Goal: Information Seeking & Learning: Learn about a topic

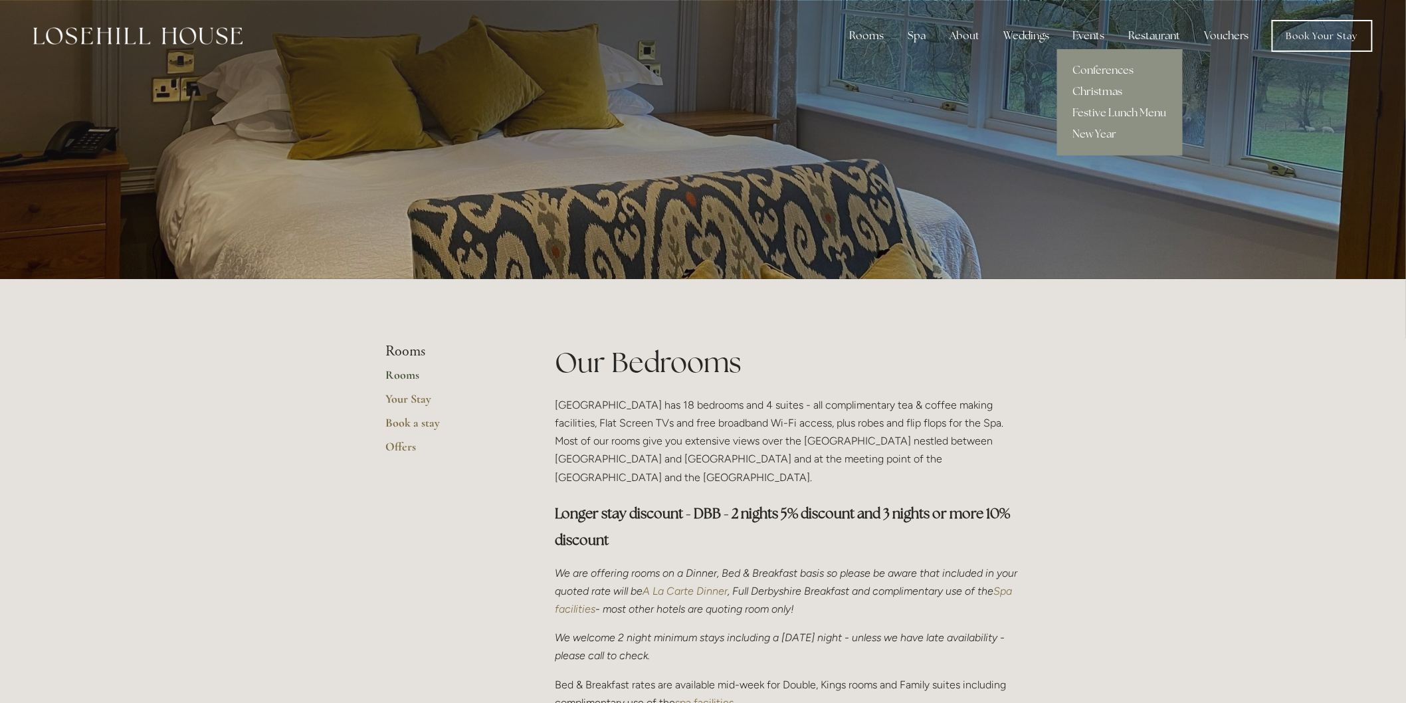
click at [1102, 88] on link "Christmas" at bounding box center [1120, 91] width 126 height 21
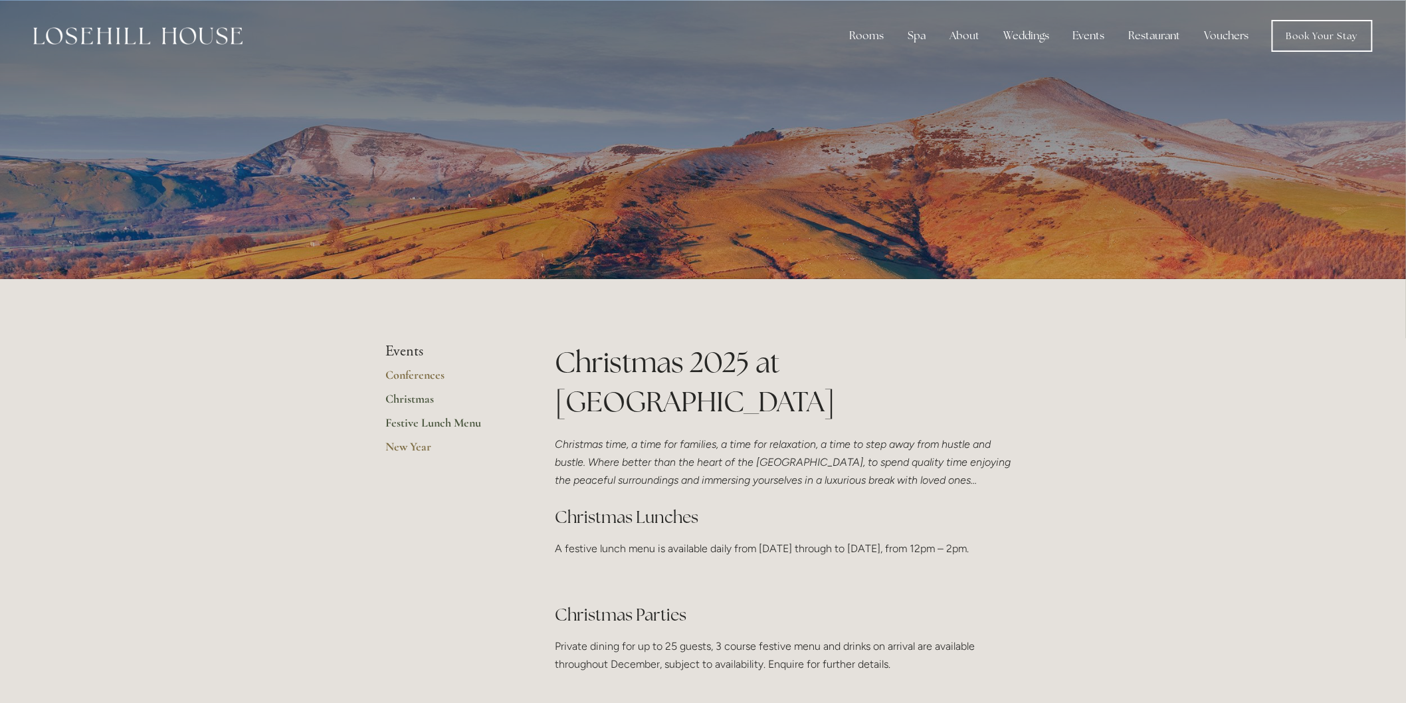
click at [437, 427] on link "Festive Lunch Menu" at bounding box center [448, 427] width 127 height 24
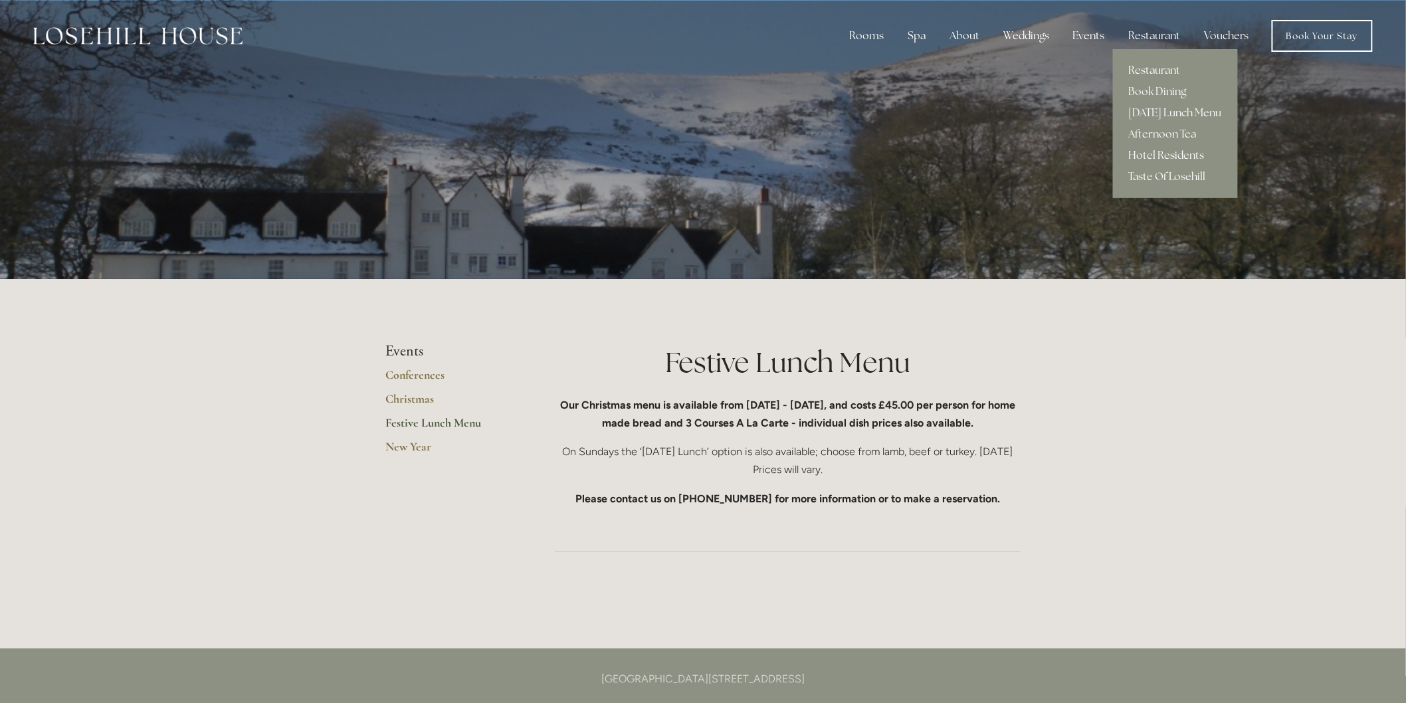
click at [1153, 68] on link "Restaurant" at bounding box center [1175, 70] width 125 height 21
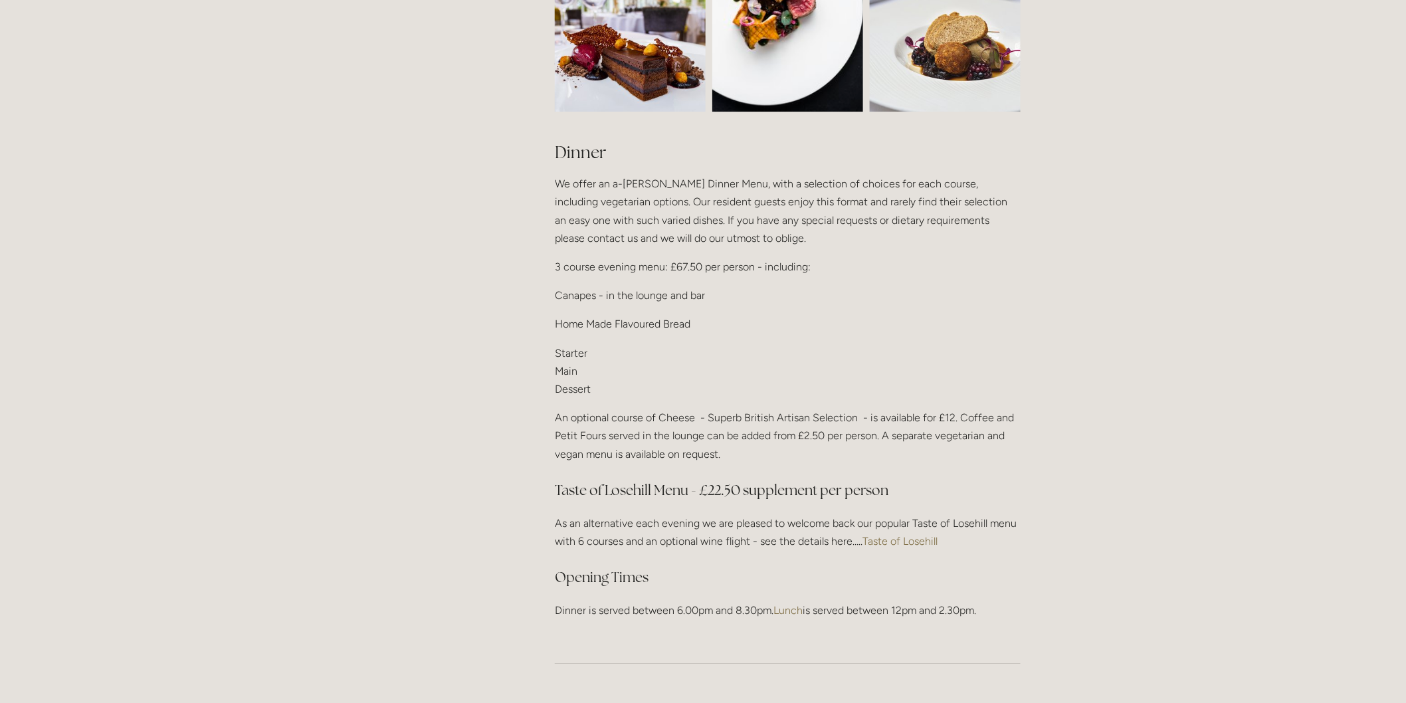
scroll to position [1550, 0]
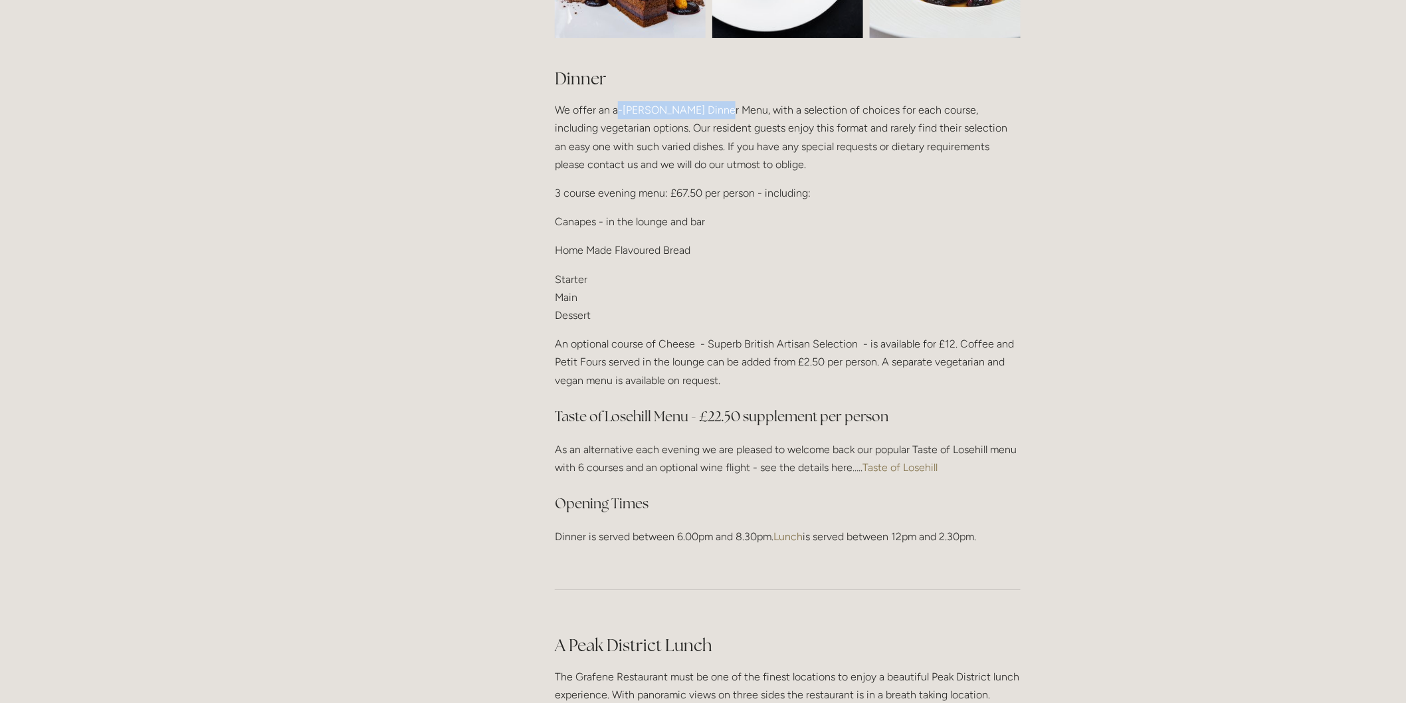
drag, startPoint x: 615, startPoint y: 102, endPoint x: 716, endPoint y: 109, distance: 100.6
click at [716, 109] on p "We offer an a-[PERSON_NAME] Dinner Menu, with a selection of choices for each c…" at bounding box center [788, 137] width 466 height 72
click at [625, 124] on p "We offer an a-[PERSON_NAME] Dinner Menu, with a selection of choices for each c…" at bounding box center [788, 137] width 466 height 72
drag, startPoint x: 610, startPoint y: 102, endPoint x: 721, endPoint y: 104, distance: 111.0
click at [721, 104] on p "We offer an a-[PERSON_NAME] Dinner Menu, with a selection of choices for each c…" at bounding box center [788, 137] width 466 height 72
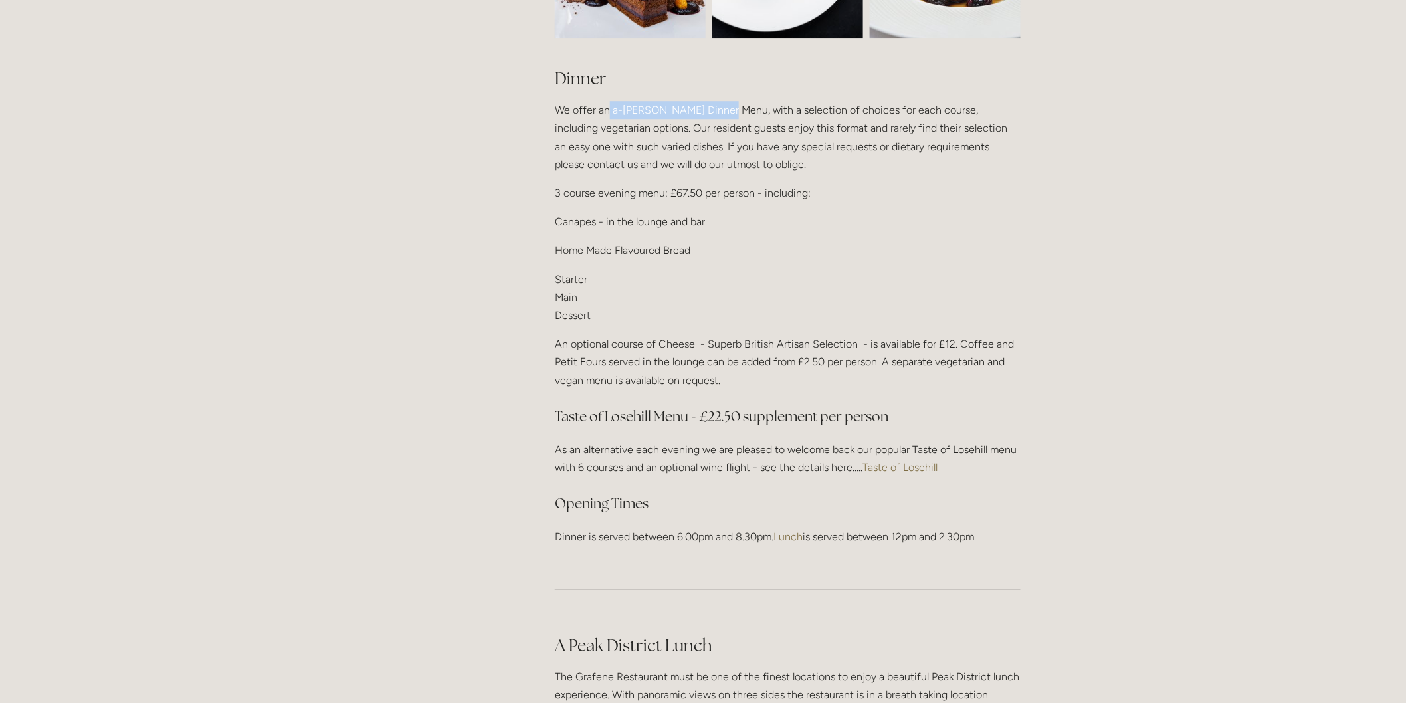
copy p "a-[PERSON_NAME] Dinner Menu"
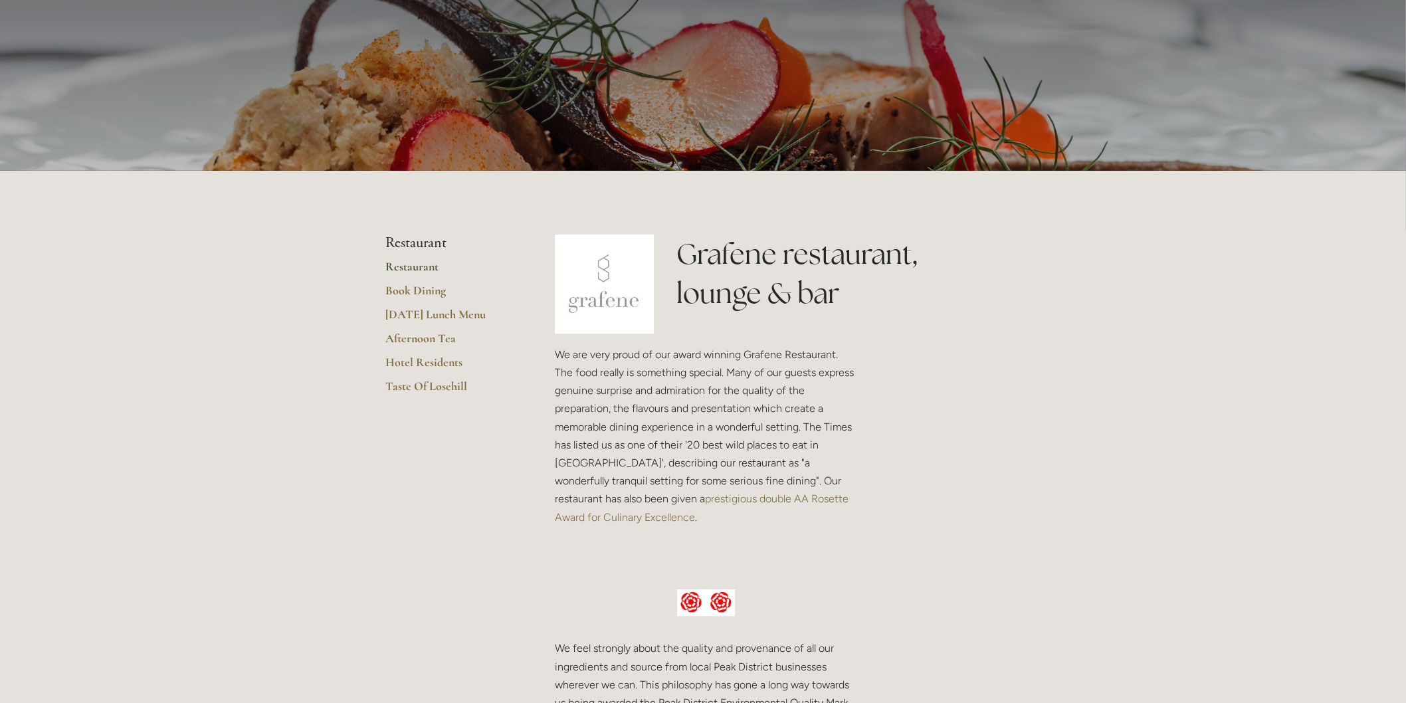
scroll to position [0, 0]
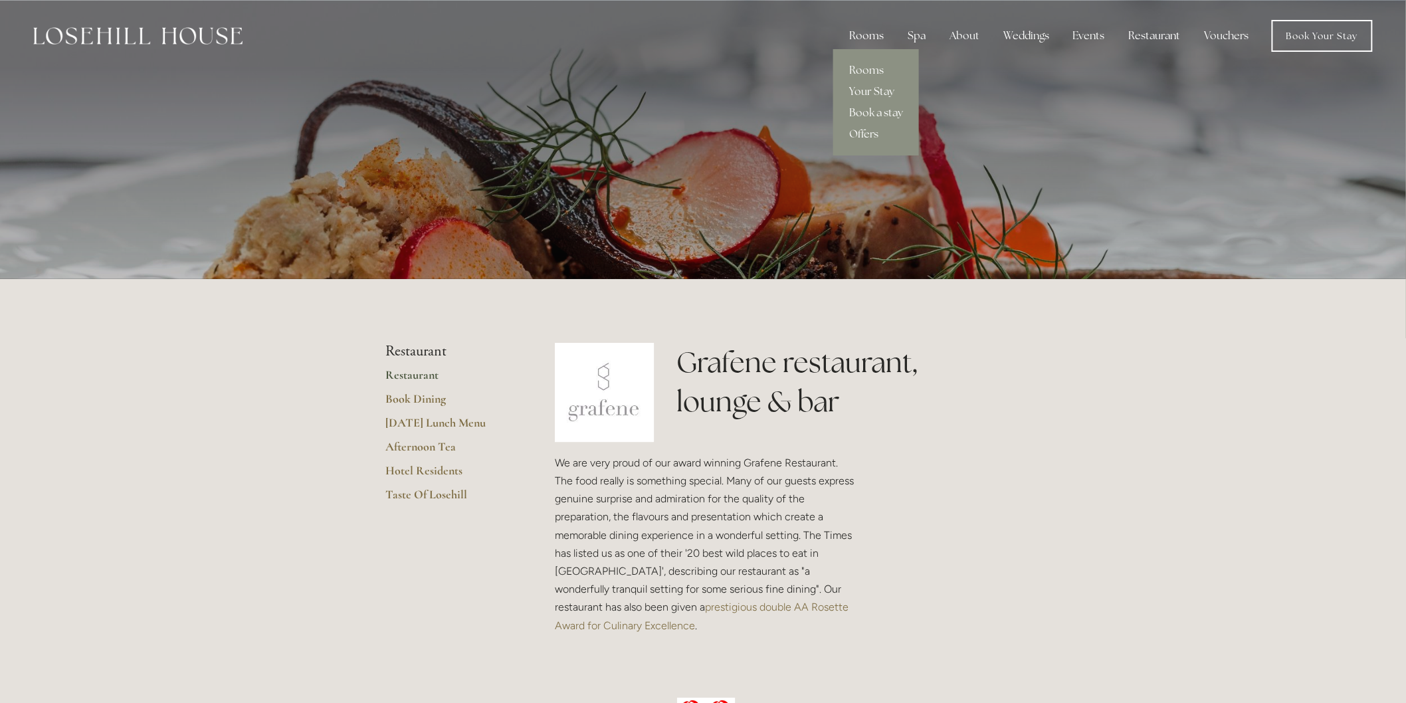
click at [881, 31] on div "Rooms" at bounding box center [867, 36] width 56 height 27
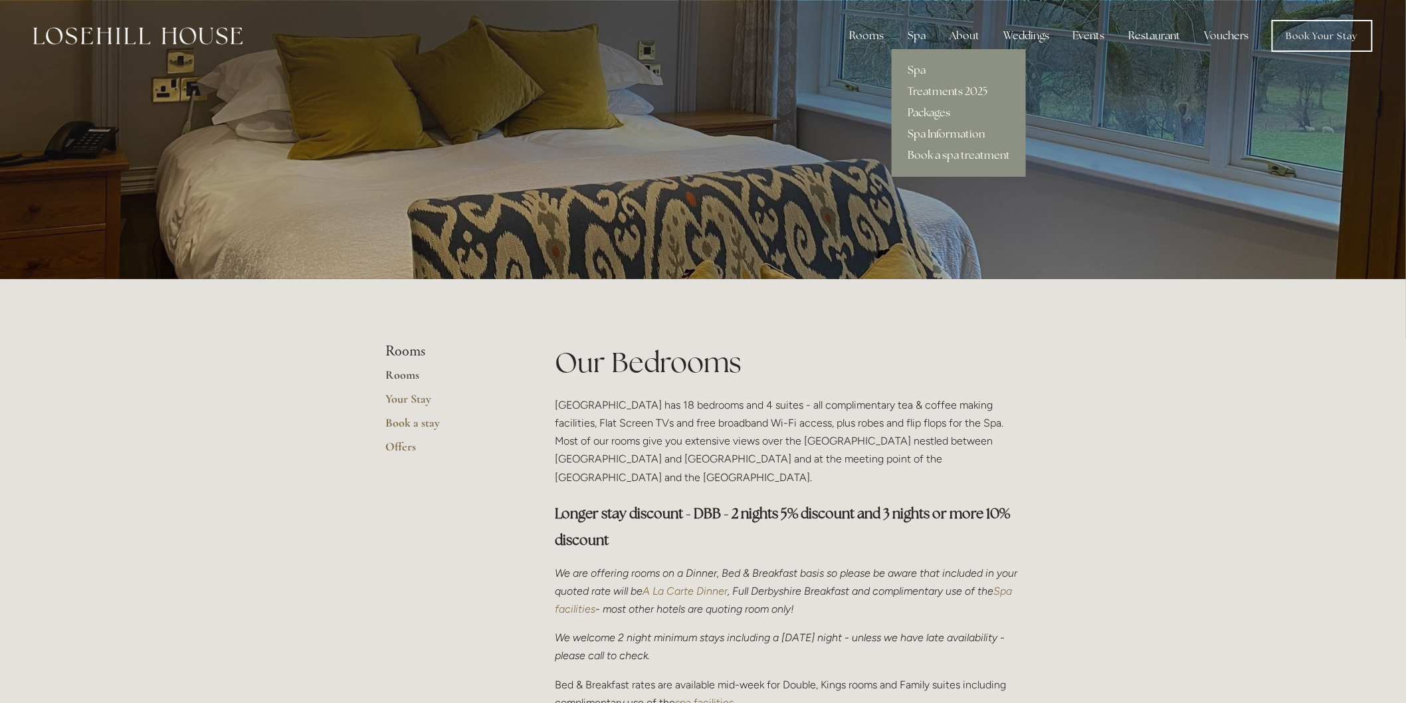
click at [952, 132] on link "Spa Information" at bounding box center [959, 134] width 134 height 21
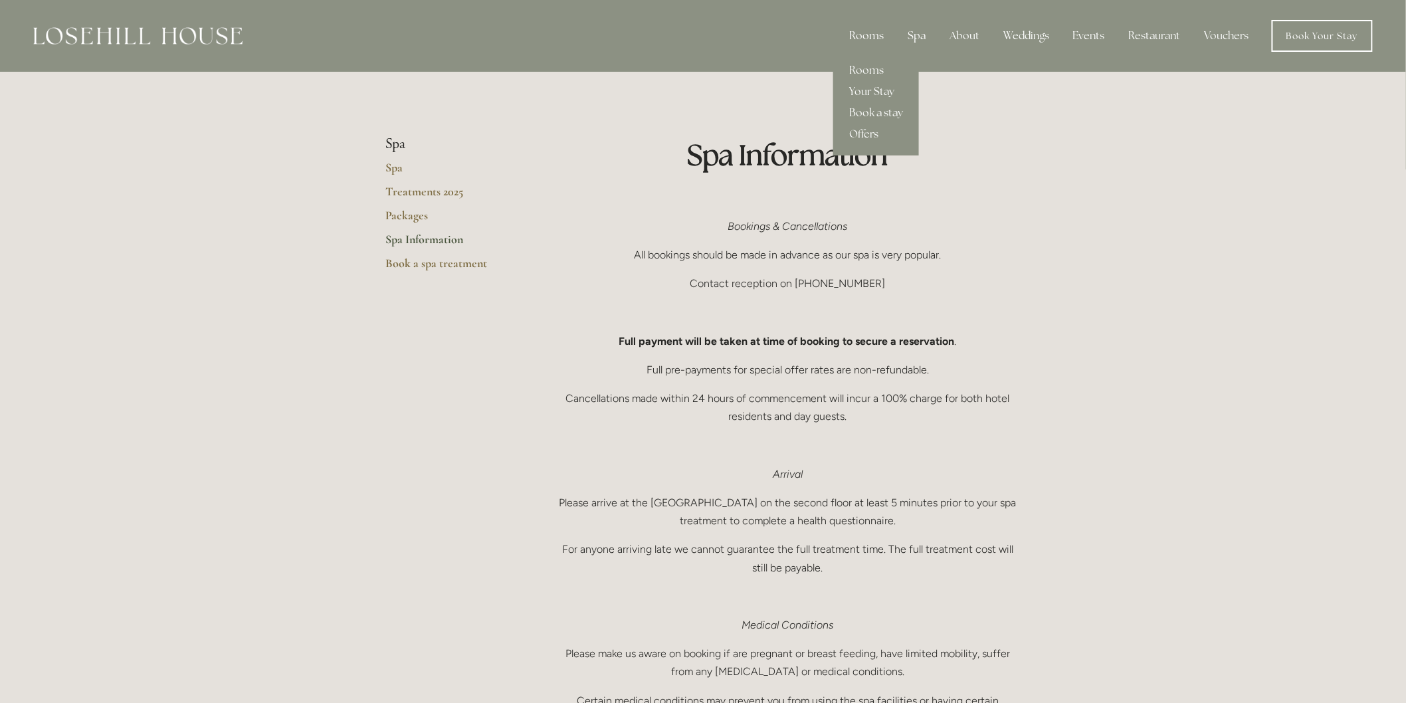
click at [871, 34] on div "Rooms" at bounding box center [867, 36] width 56 height 27
click at [62, 14] on div "Rooms Rooms Your Stay Book a stay Offers Spa About" at bounding box center [703, 36] width 1380 height 72
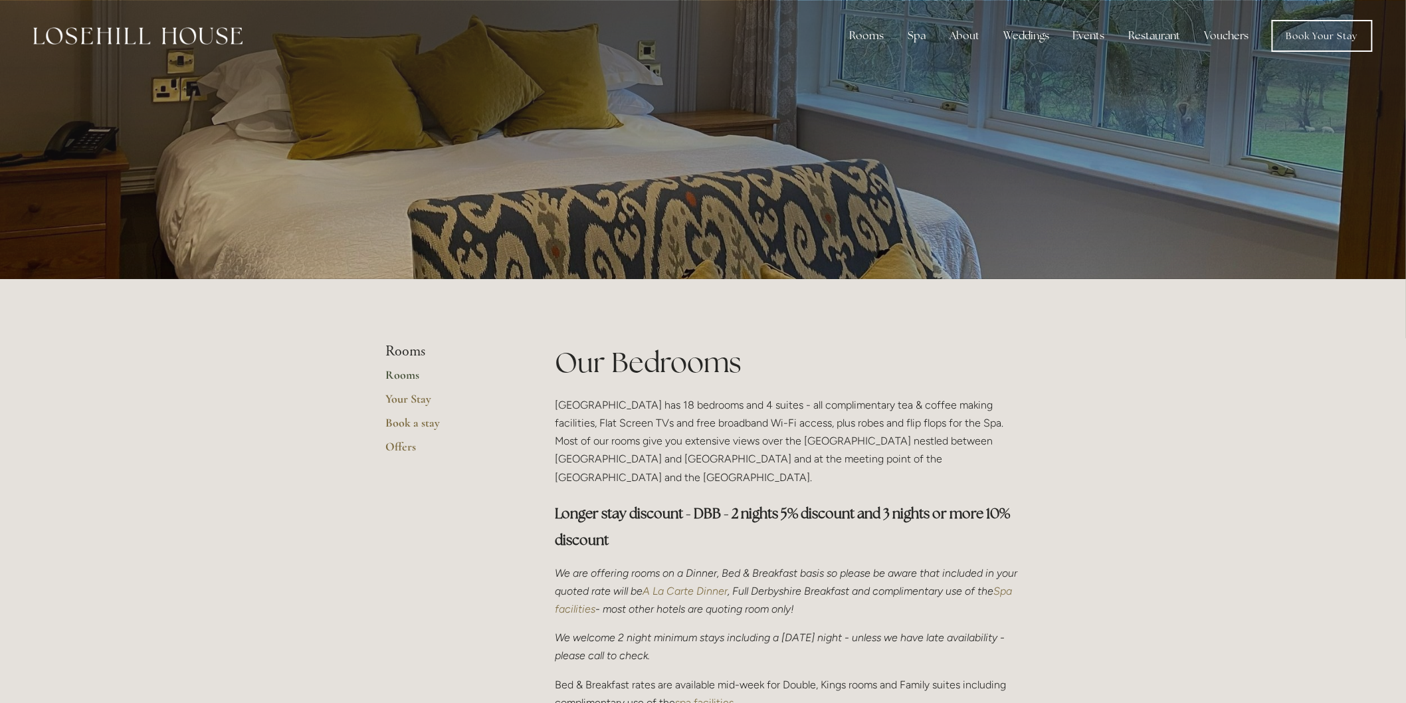
click at [125, 16] on div "Rooms Rooms Your Stay Book a stay Offers Spa About" at bounding box center [703, 36] width 1380 height 72
click at [133, 36] on img at bounding box center [137, 35] width 209 height 17
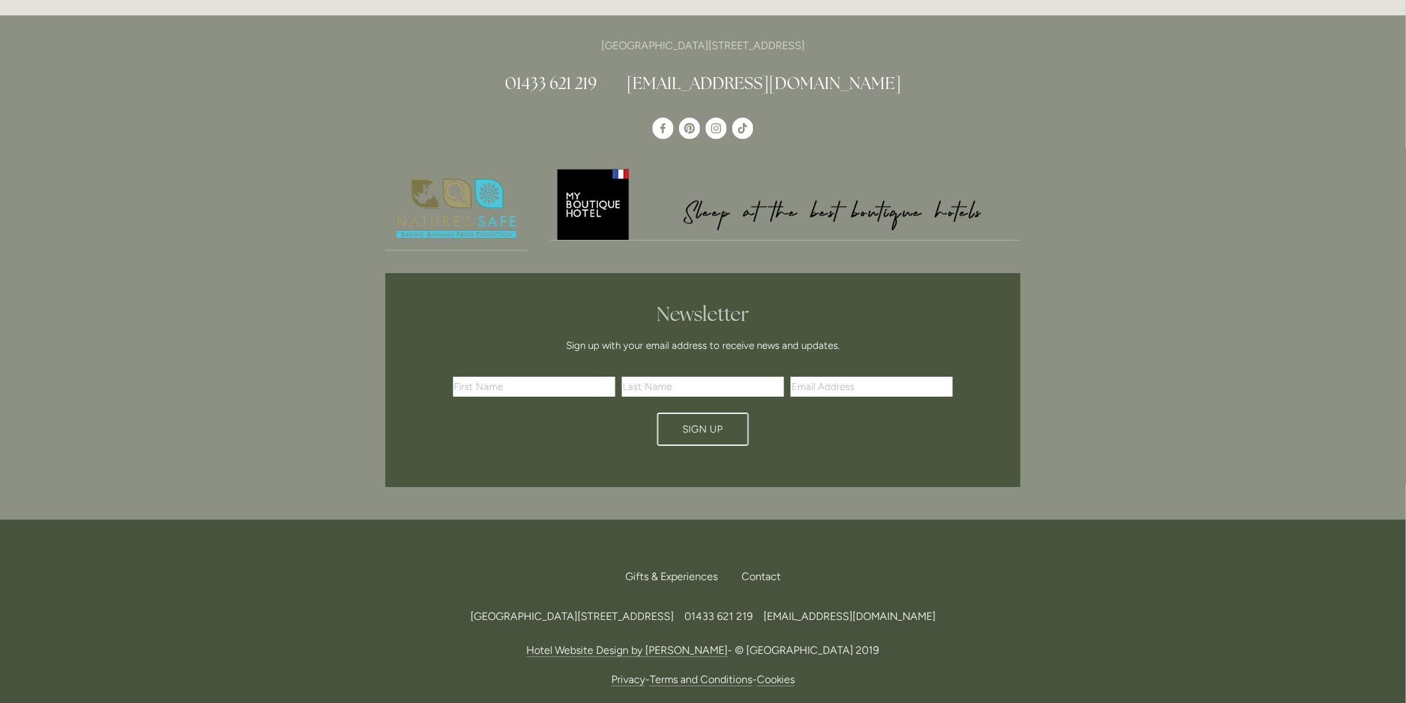
scroll to position [3938, 0]
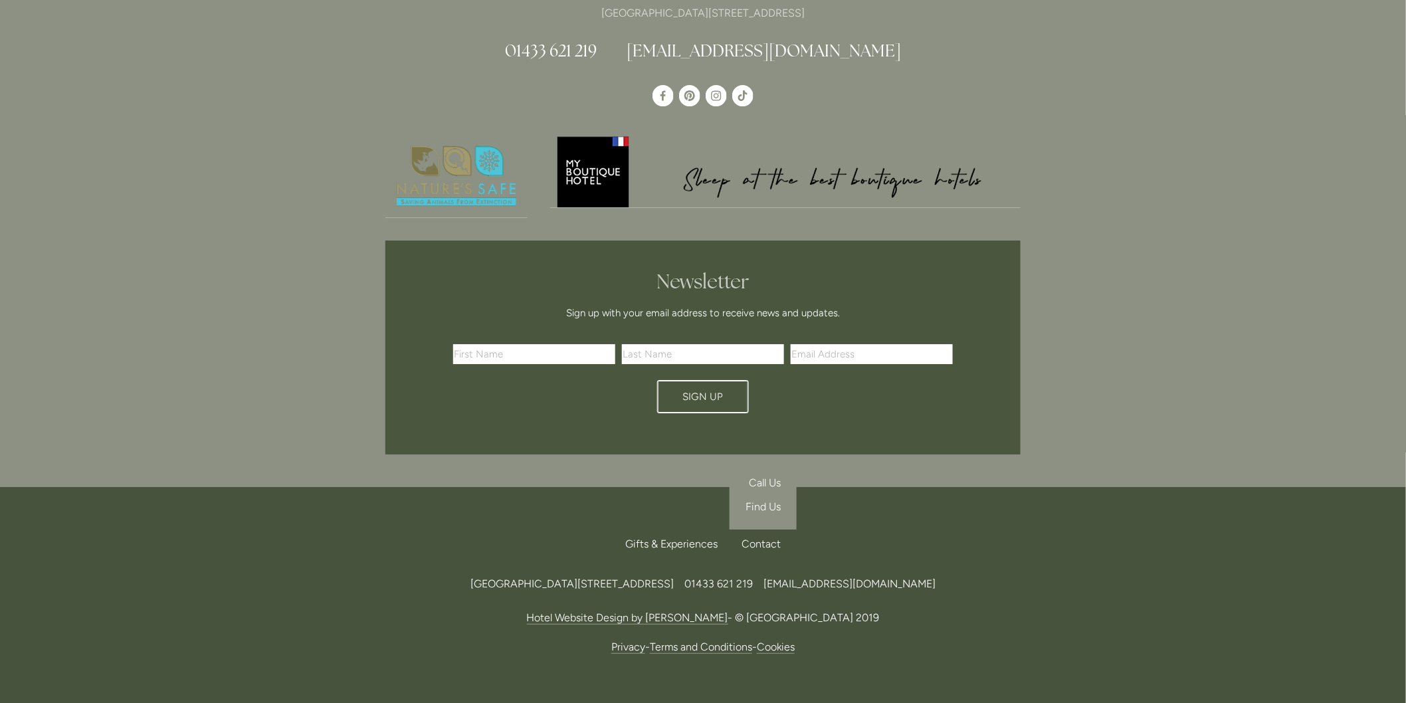
click at [763, 476] on span "Call Us" at bounding box center [765, 482] width 32 height 13
click at [676, 641] on link "Terms and Conditions" at bounding box center [701, 647] width 102 height 13
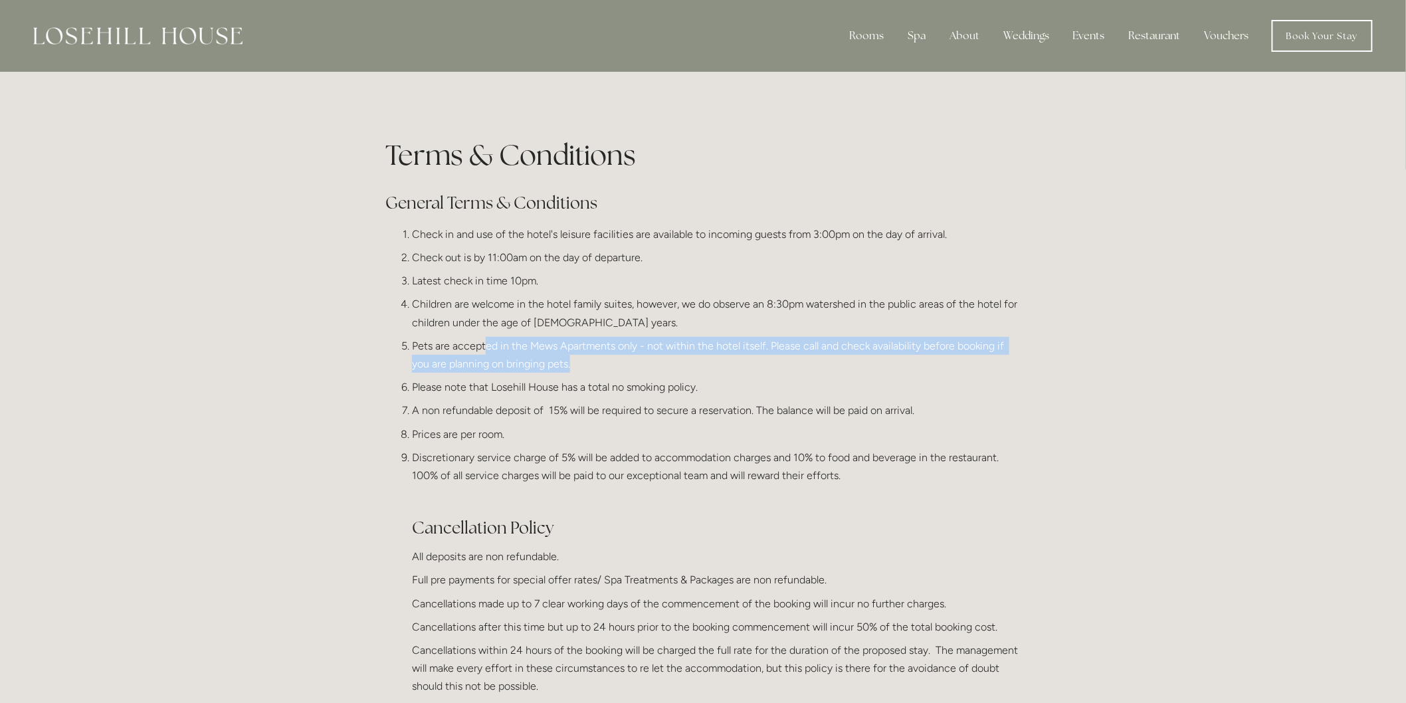
drag, startPoint x: 587, startPoint y: 363, endPoint x: 484, endPoint y: 346, distance: 104.4
click at [484, 346] on p "Pets are accepted in the Mews Apartments only - not within the hotel itself. Pl…" at bounding box center [716, 355] width 609 height 36
click at [618, 360] on p "Pets are accepted in the Mews Apartments only - not within the hotel itself. Pl…" at bounding box center [716, 355] width 609 height 36
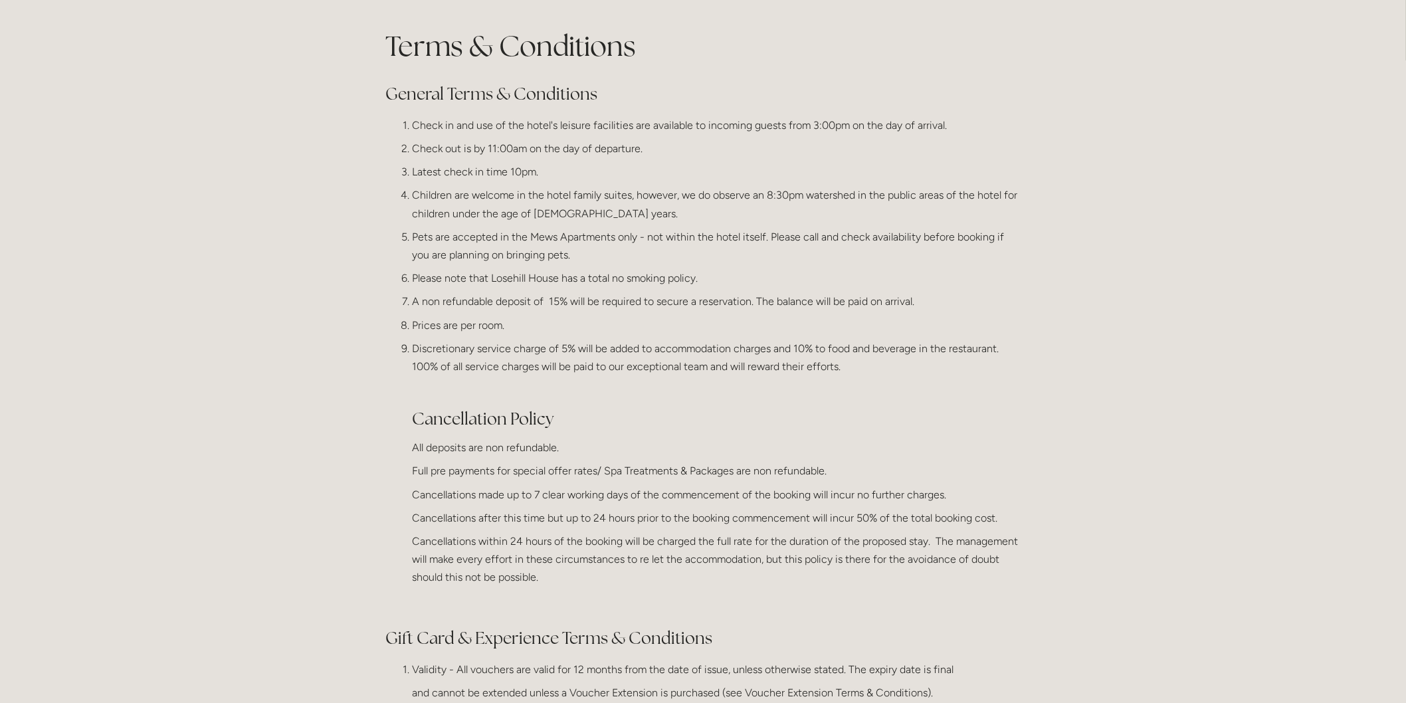
scroll to position [148, 0]
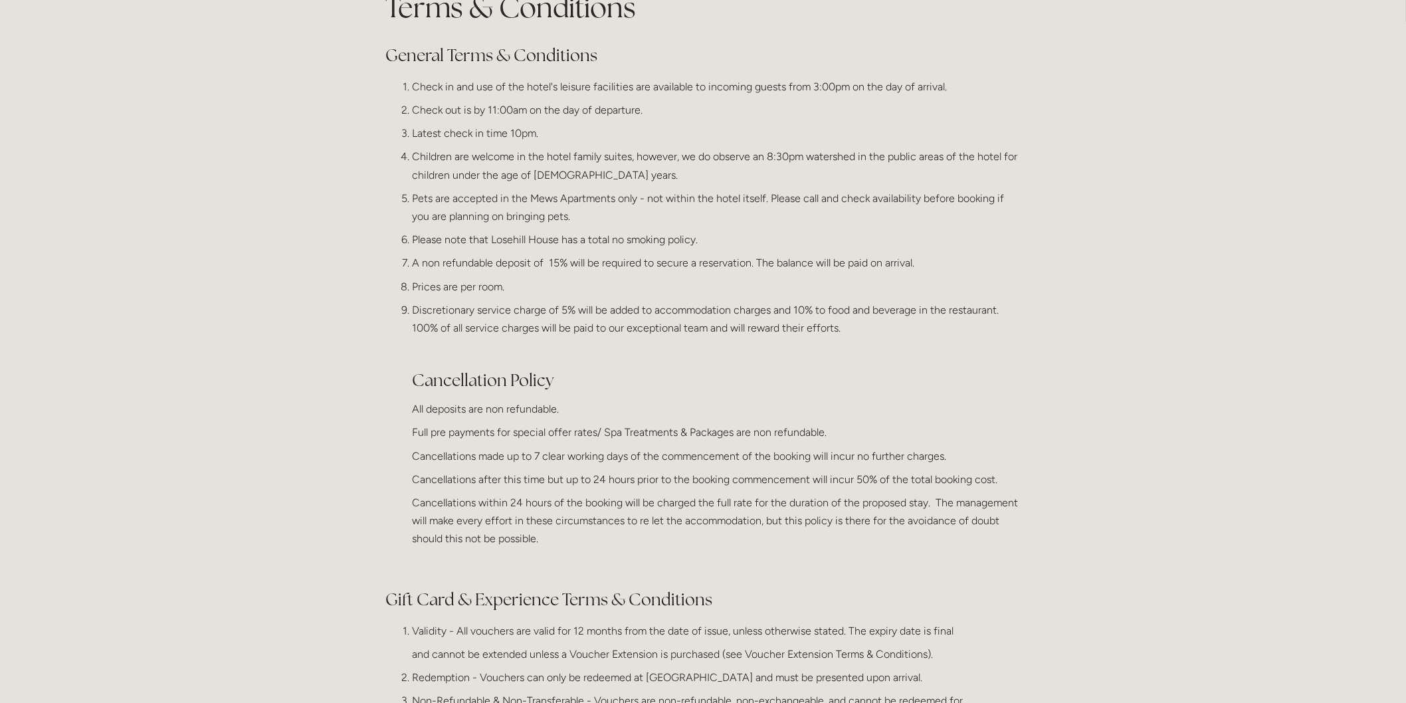
drag, startPoint x: 406, startPoint y: 328, endPoint x: 852, endPoint y: 332, distance: 445.9
click at [852, 332] on ol "Check in and use of the hotel's leisure facilities are available to incoming gu…" at bounding box center [702, 325] width 635 height 494
click at [869, 324] on p "Discretionary service charge of 5% will be added to accommodation charges and 1…" at bounding box center [716, 319] width 609 height 36
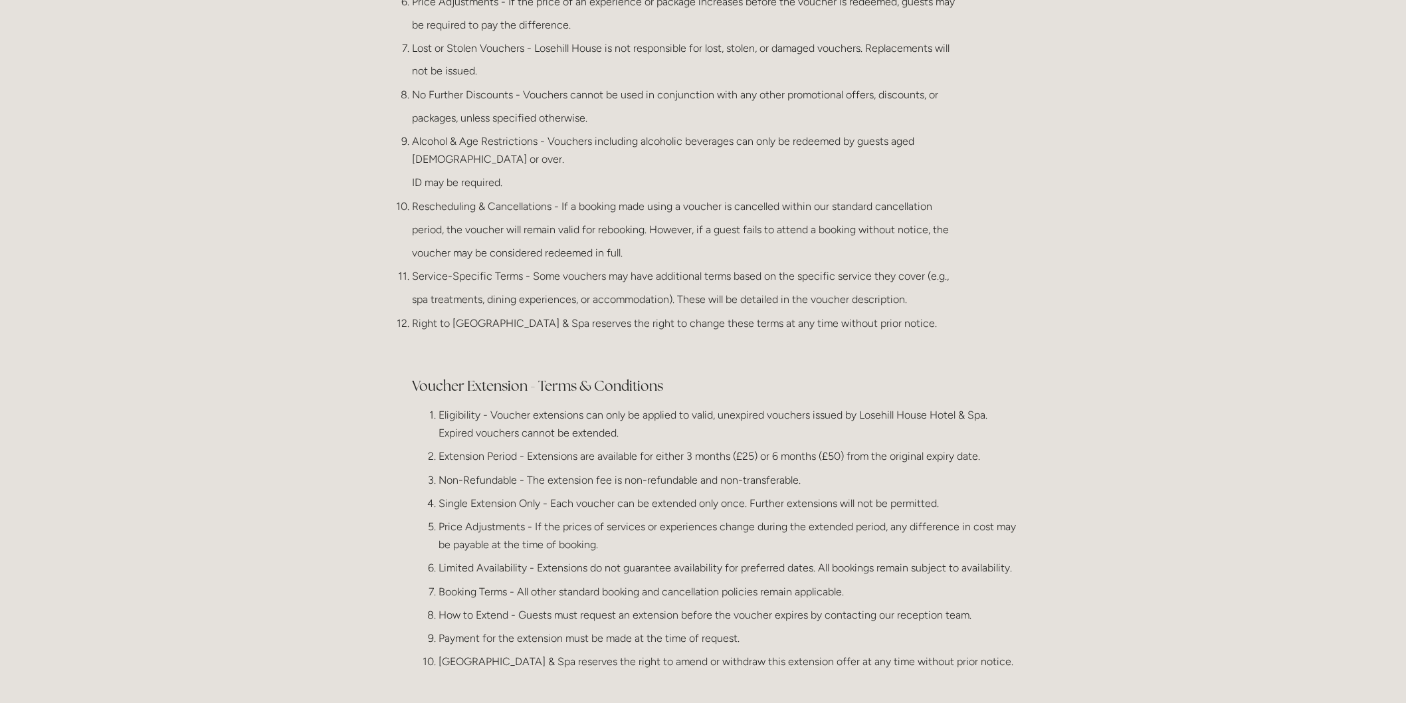
scroll to position [960, 0]
